Goal: Use online tool/utility: Utilize a website feature to perform a specific function

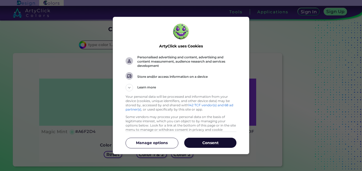
click at [211, 144] on p "Consent" at bounding box center [210, 142] width 52 height 5
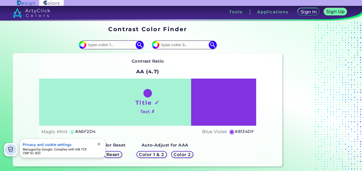
click at [170, 113] on div "Title ✓ Text ✗" at bounding box center [147, 102] width 217 height 47
click at [124, 47] on input at bounding box center [111, 44] width 50 height 7
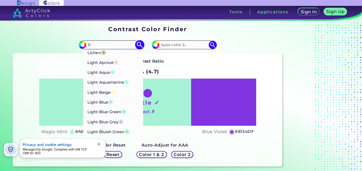
type input "li"
click at [112, 53] on li "Lichen ◉" at bounding box center [113, 52] width 60 height 10
type input "#8fb67b"
type input "#8FB67B"
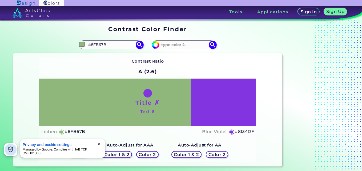
click at [149, 95] on div at bounding box center [147, 93] width 9 height 9
click at [182, 45] on input at bounding box center [184, 44] width 50 height 7
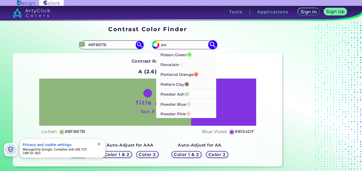
type input "po"
click at [185, 54] on p "Poison Green ◉" at bounding box center [175, 54] width 31 height 10
type input "#40fd14"
type input "#40FD14"
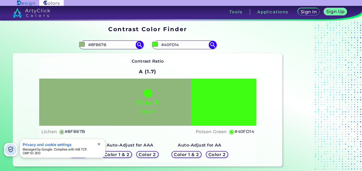
click at [146, 155] on h5 "Color 2" at bounding box center [147, 154] width 16 height 4
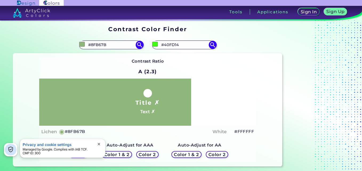
click at [188, 152] on h5 "Color 1 & 2" at bounding box center [186, 154] width 24 height 4
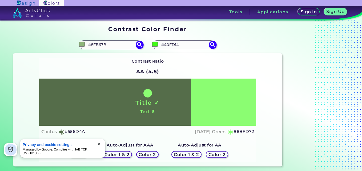
click at [218, 154] on h5 "Color 2" at bounding box center [216, 154] width 15 height 4
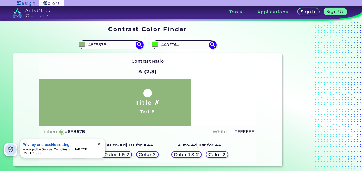
click at [146, 153] on h5 "Color 2" at bounding box center [147, 154] width 15 height 4
click at [159, 58] on h5 "Contrast Ratio" at bounding box center [148, 61] width 32 height 7
click at [119, 154] on h5 "Color 1 & 2" at bounding box center [116, 154] width 23 height 4
